Goal: Learn about a topic

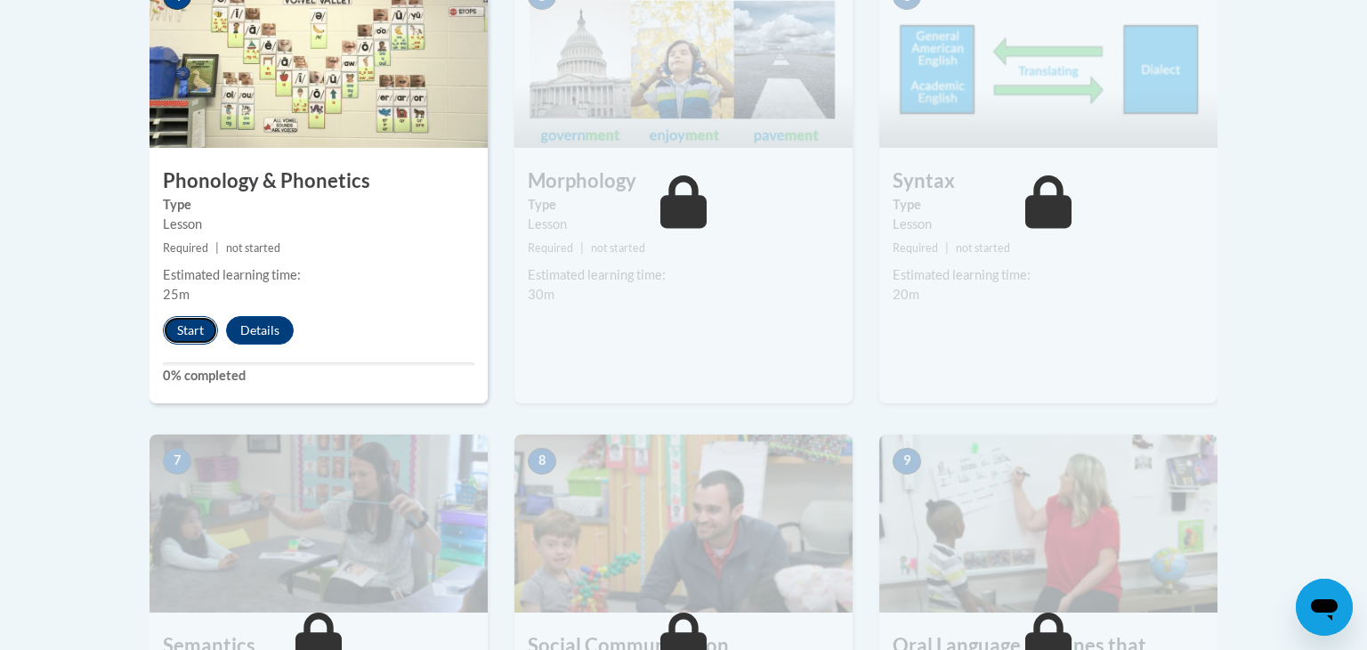
click at [177, 328] on button "Start" at bounding box center [190, 330] width 55 height 28
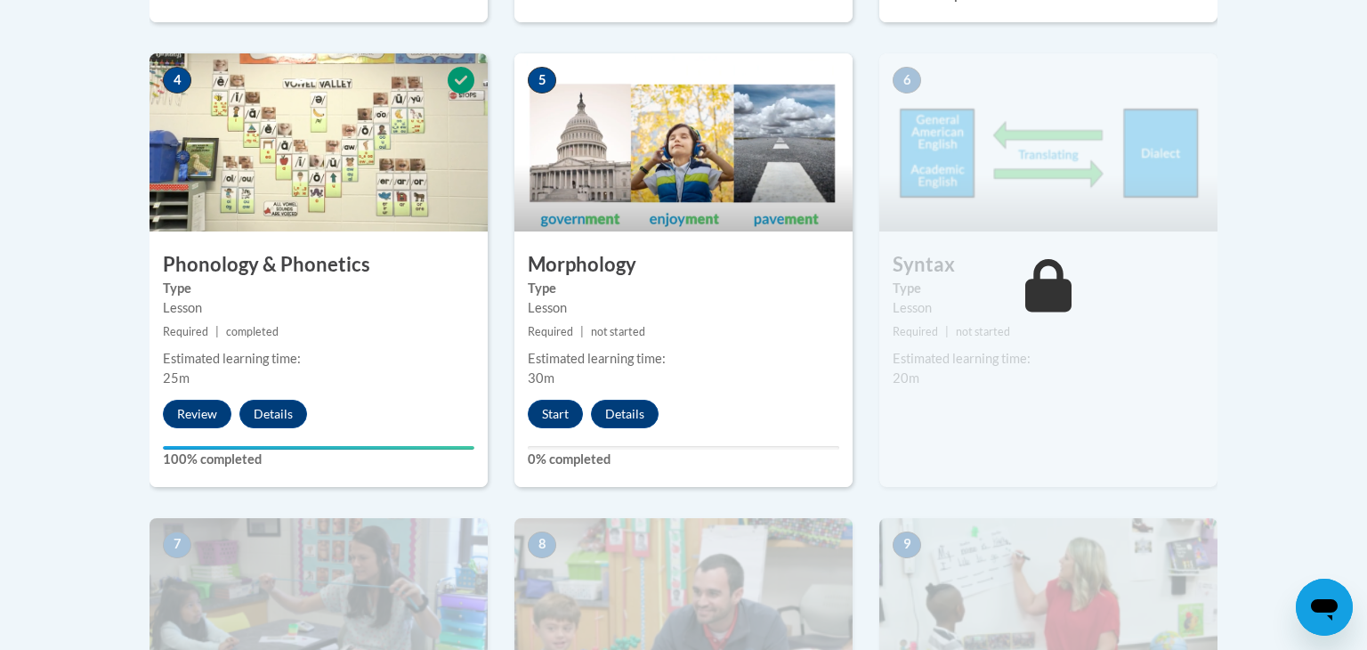
scroll to position [1072, 0]
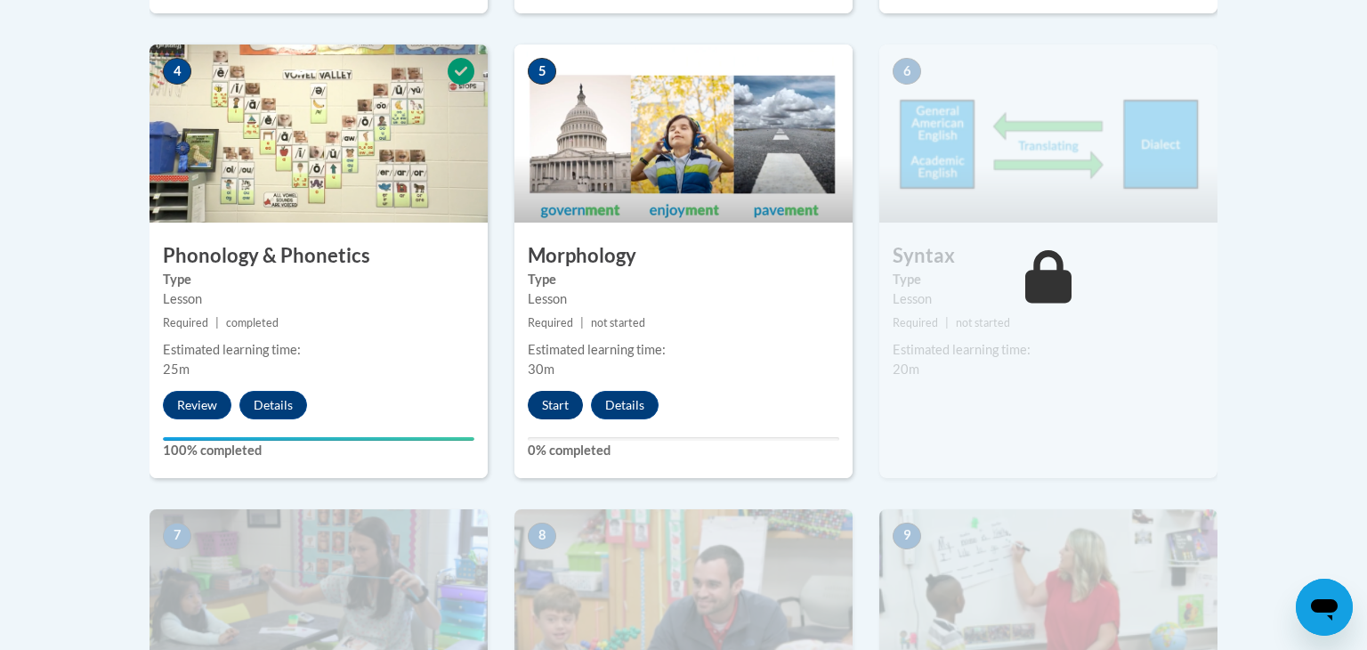
click at [554, 406] on button "Start" at bounding box center [555, 405] width 55 height 28
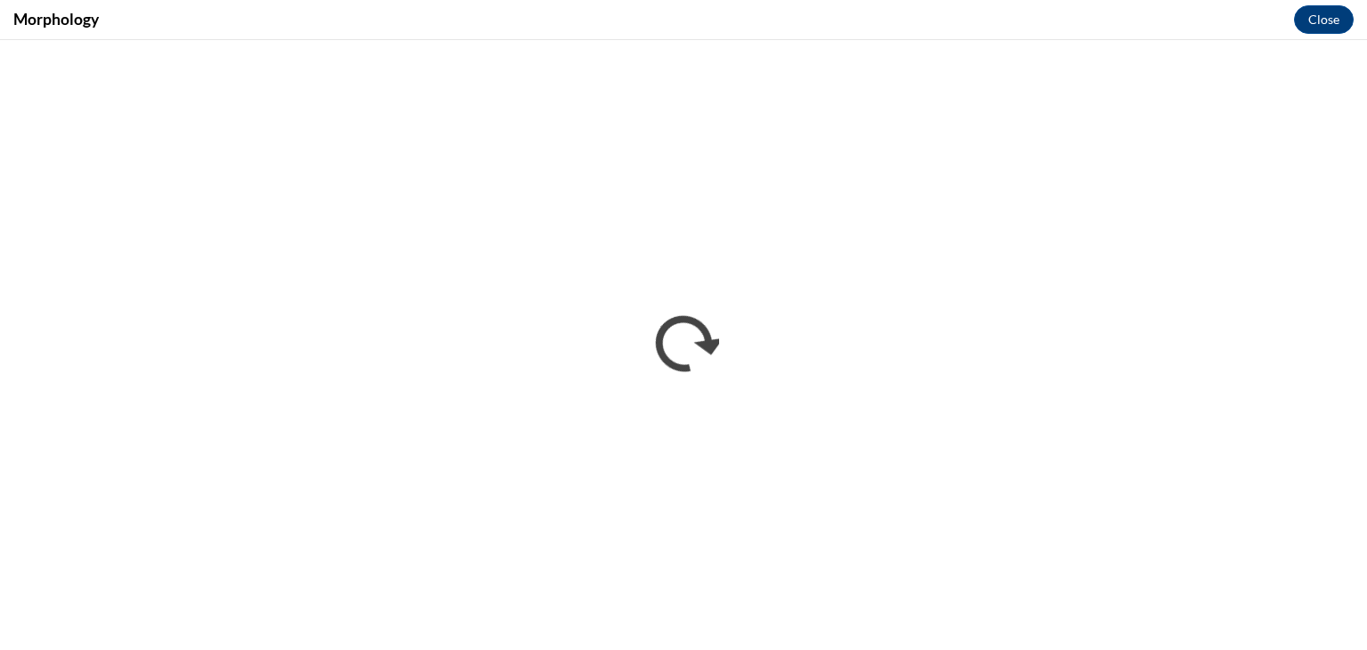
scroll to position [0, 0]
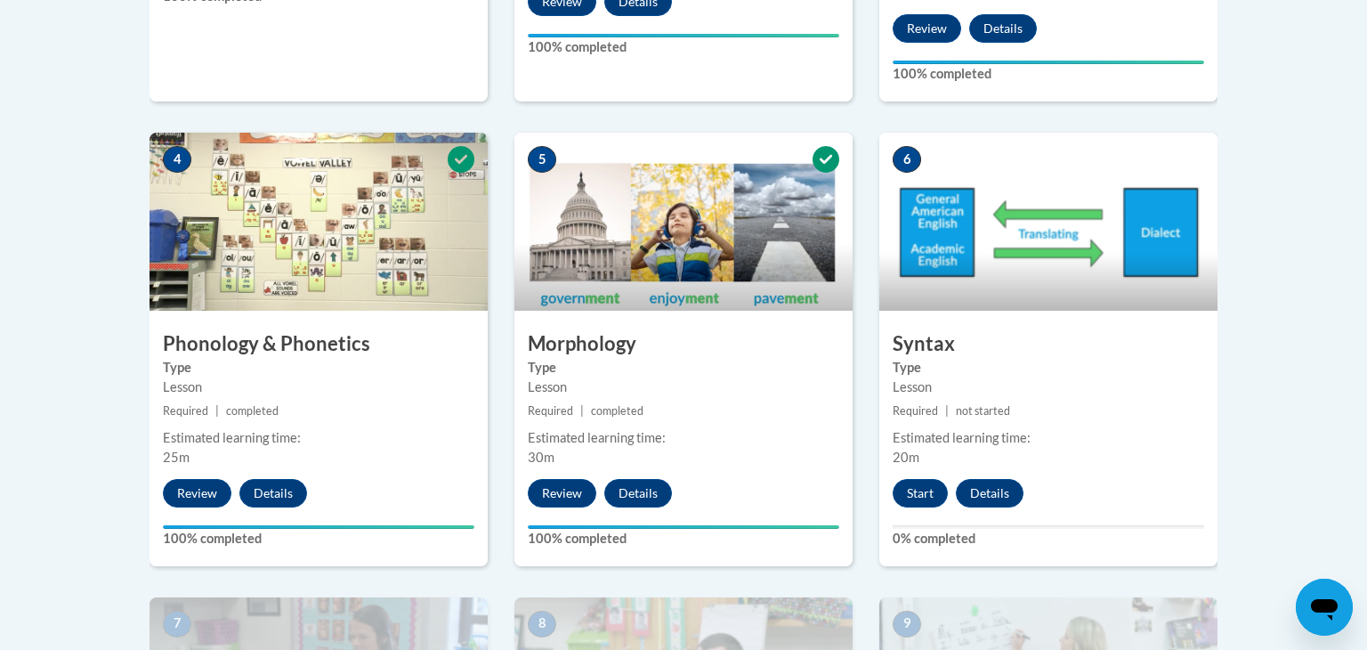
scroll to position [993, 0]
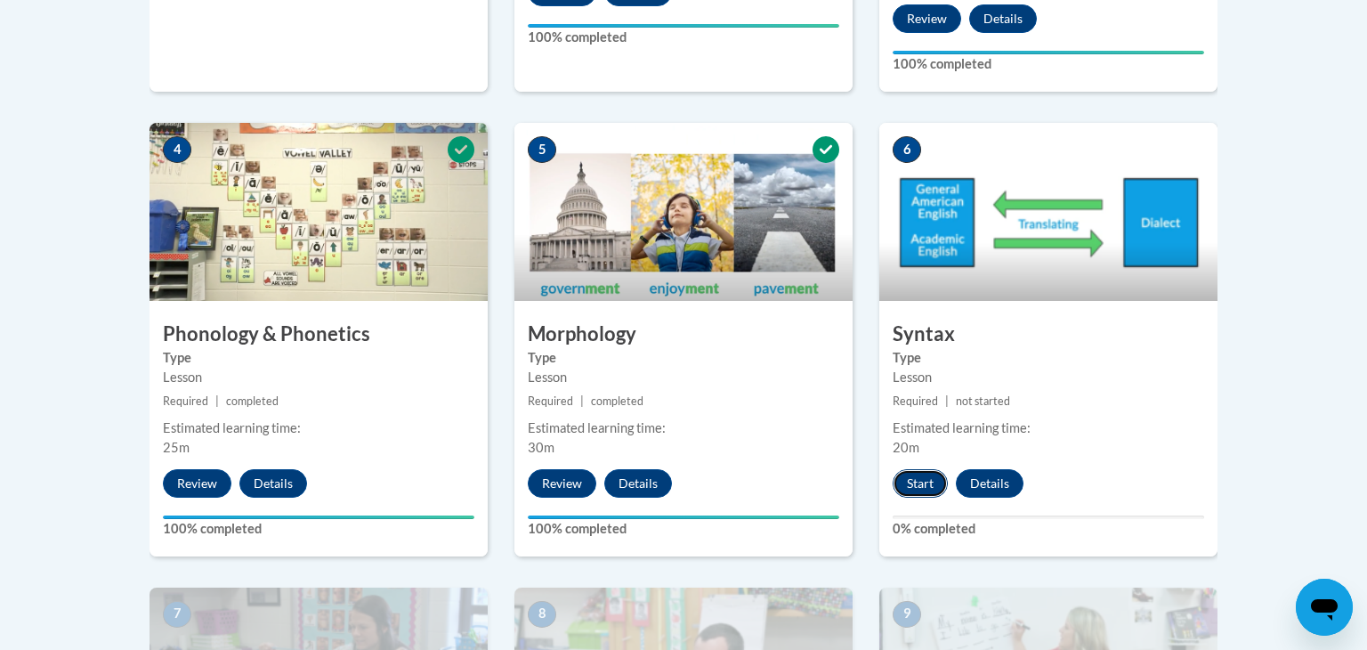
click at [920, 482] on button "Start" at bounding box center [920, 483] width 55 height 28
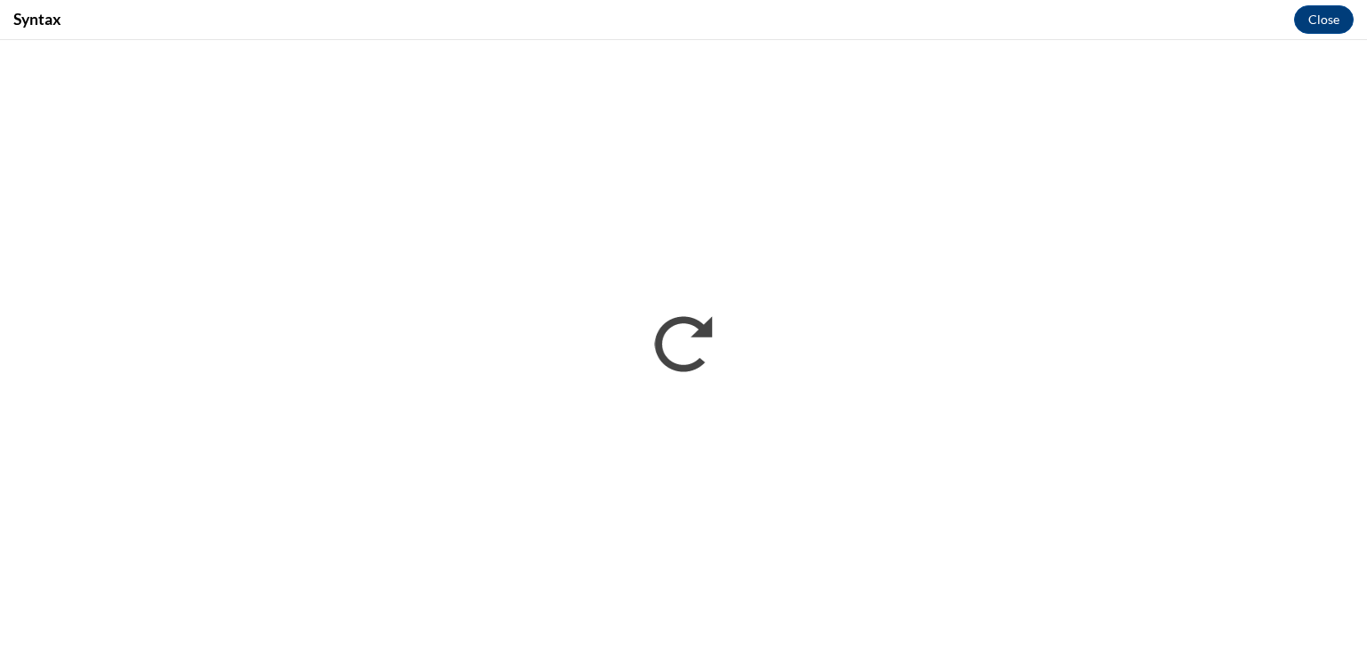
scroll to position [0, 0]
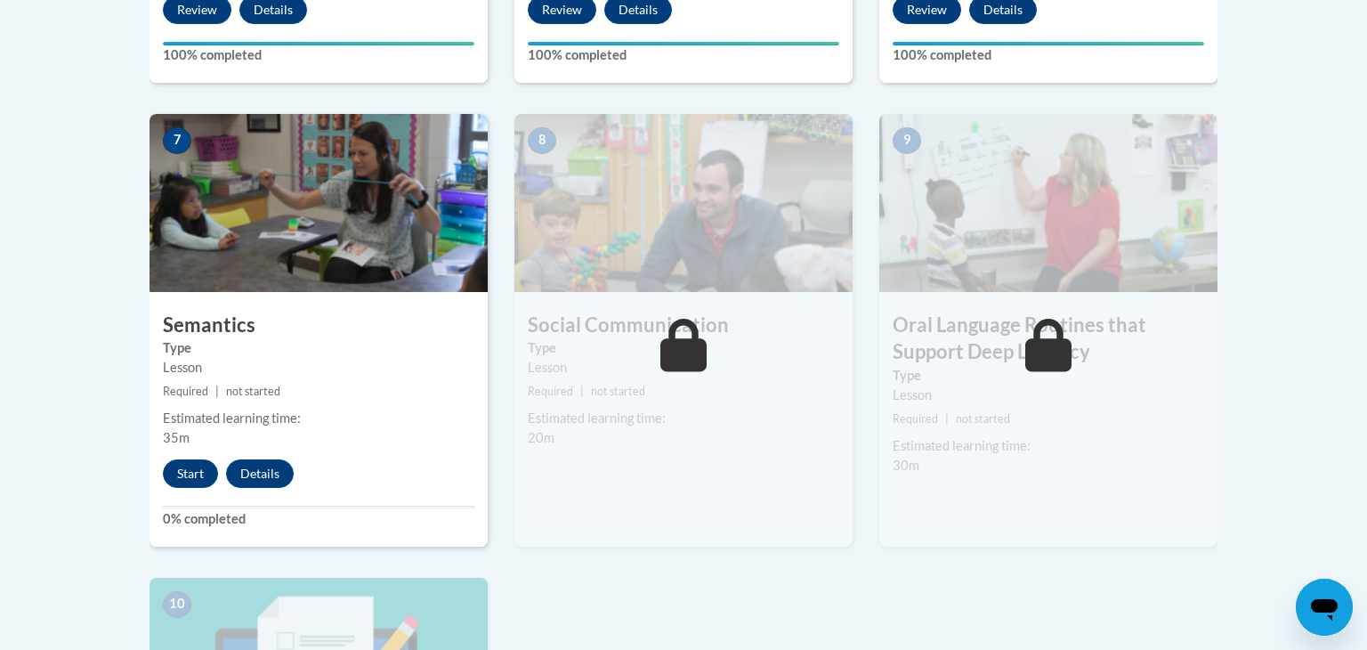
scroll to position [1467, 0]
click at [191, 474] on button "Start" at bounding box center [190, 473] width 55 height 28
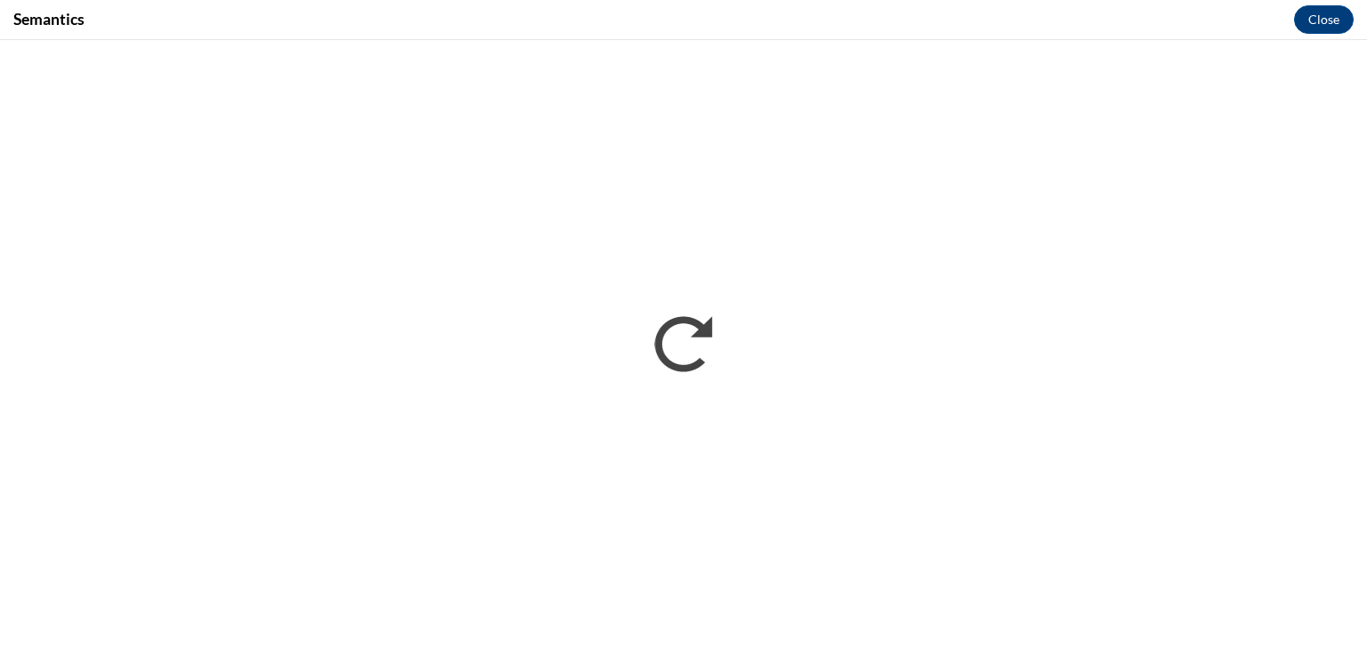
scroll to position [0, 0]
